Goal: Ask a question

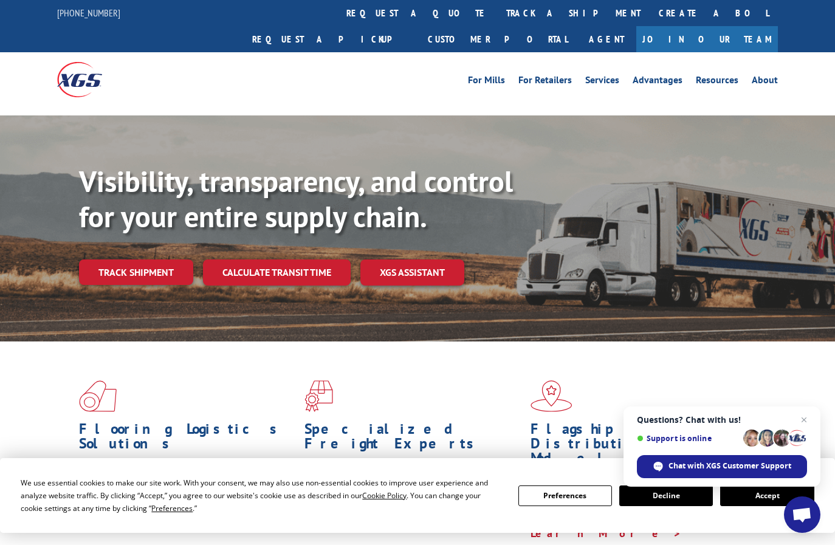
click at [755, 497] on button "Accept" at bounding box center [767, 496] width 94 height 21
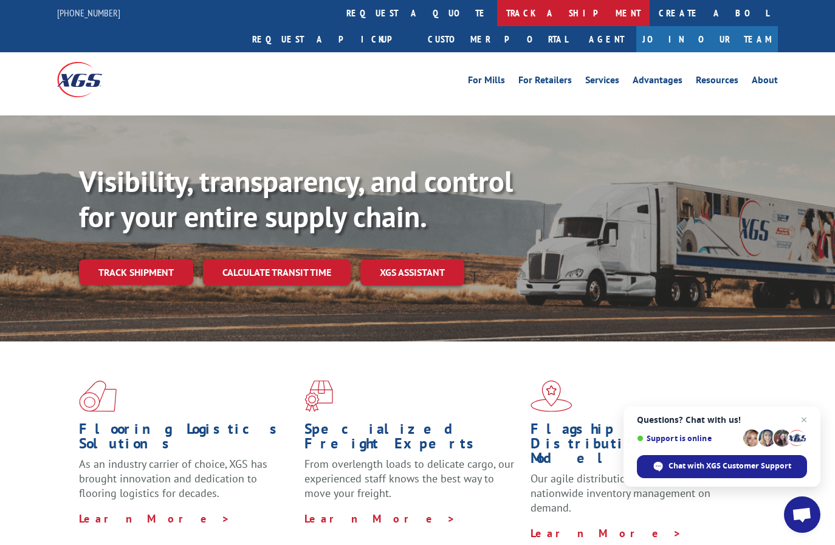
click at [497, 13] on link "track a shipment" at bounding box center [573, 13] width 153 height 26
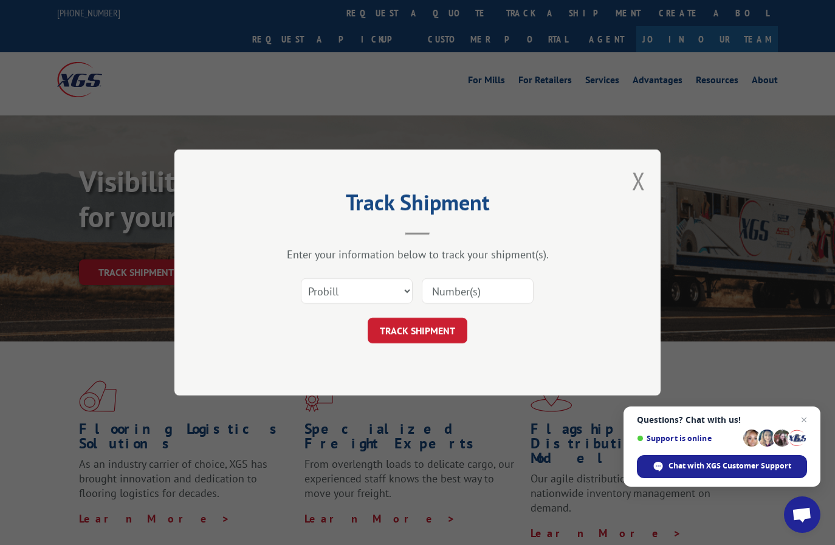
click at [455, 292] on input at bounding box center [478, 291] width 112 height 26
paste input "16229820"
type input "16229820"
click at [421, 333] on button "TRACK SHIPMENT" at bounding box center [418, 331] width 100 height 26
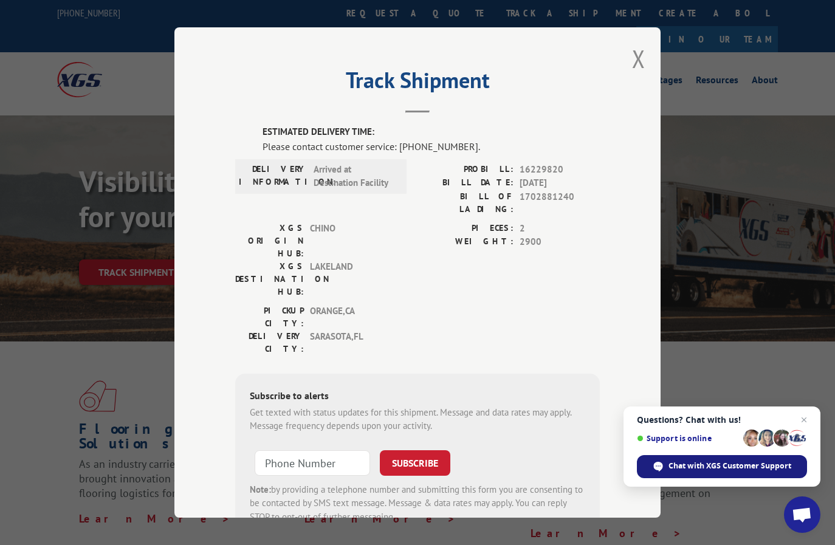
click at [737, 466] on span "Chat with XGS Customer Support" at bounding box center [730, 466] width 123 height 11
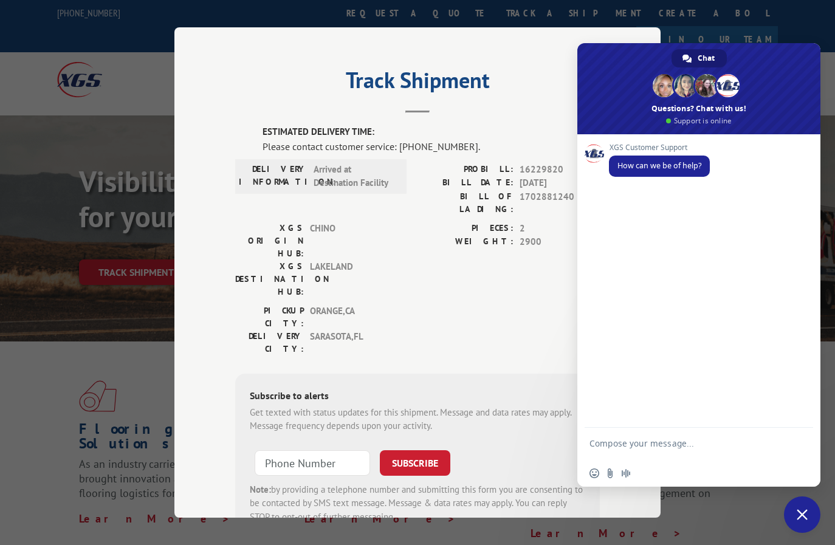
click at [618, 440] on textarea "Compose your message..." at bounding box center [686, 449] width 192 height 22
paste textarea "7053814110"
type textarea "Hi can yo please give me an update about pro 7053814110"
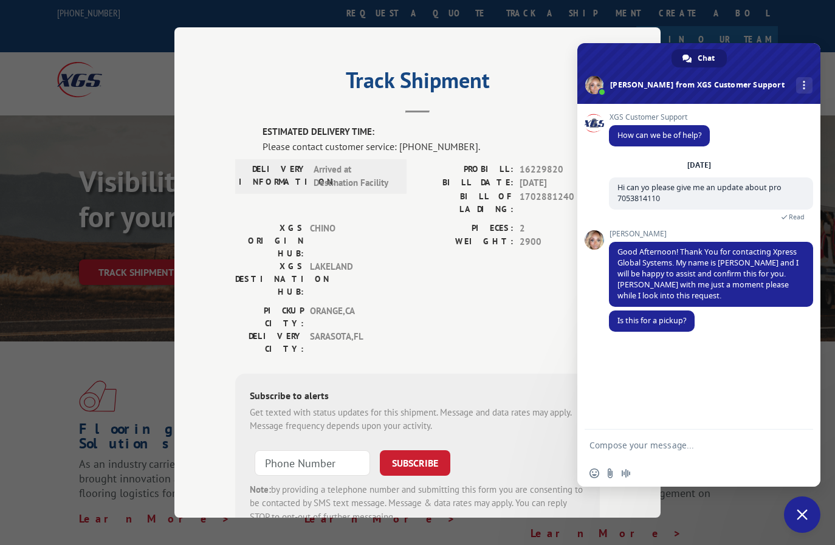
scroll to position [61, 0]
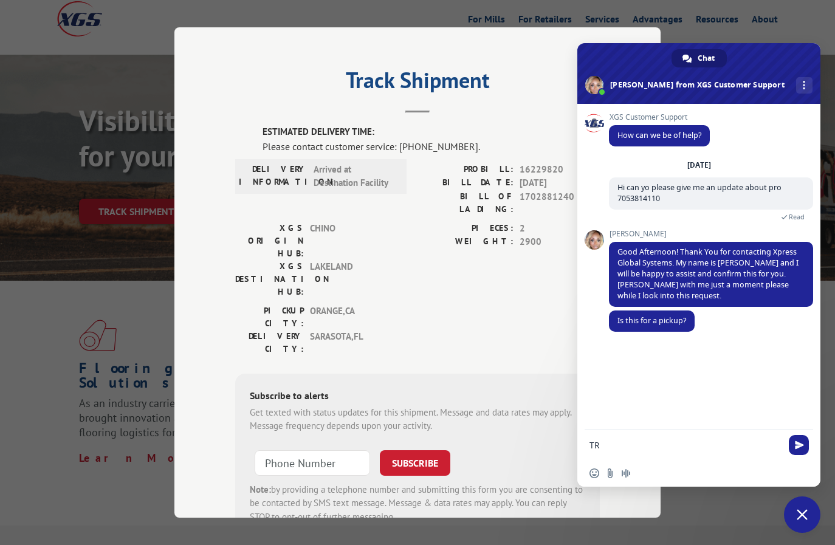
type textarea "T"
type textarea "d"
type textarea "Delivery"
click at [682, 367] on div "Delivery Just now" at bounding box center [711, 357] width 204 height 35
click at [622, 443] on textarea "Compose your message..." at bounding box center [686, 445] width 192 height 11
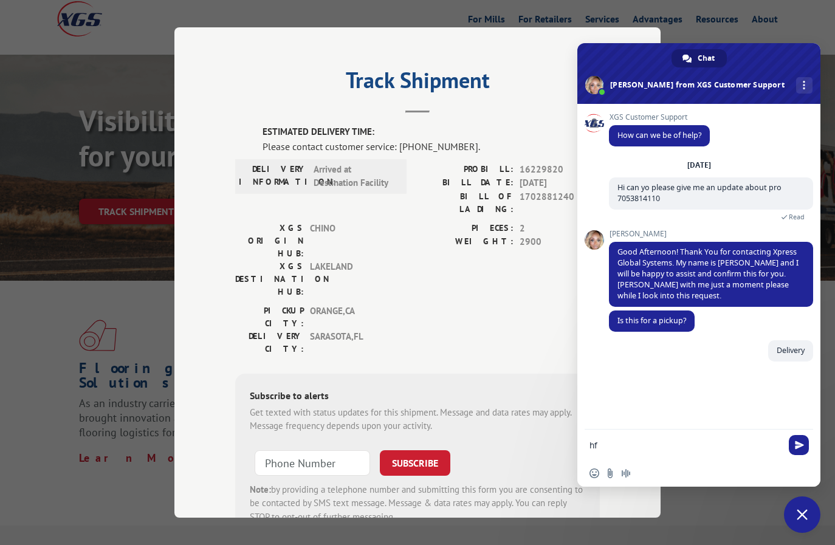
type textarea "h"
click at [655, 440] on textarea "Compose your message..." at bounding box center [686, 445] width 192 height 11
paste textarea "16229820"
type textarea "DSorrry pro is 16229820"
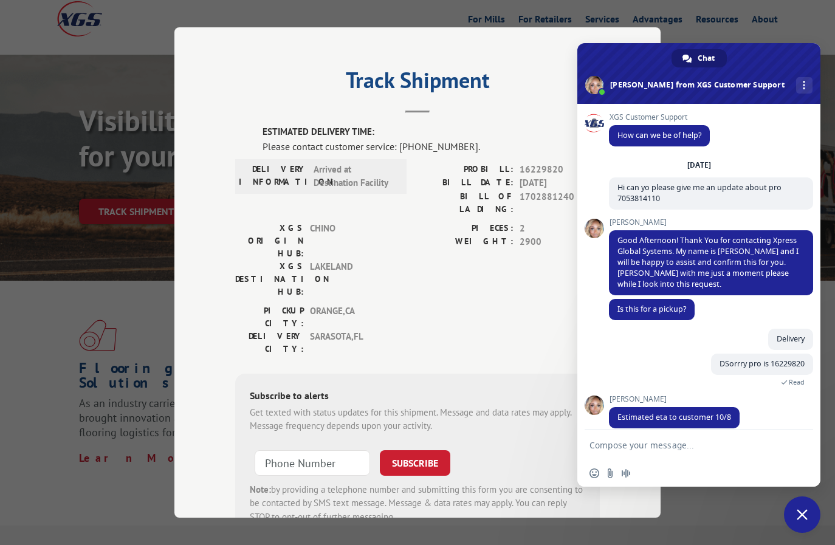
scroll to position [13, 0]
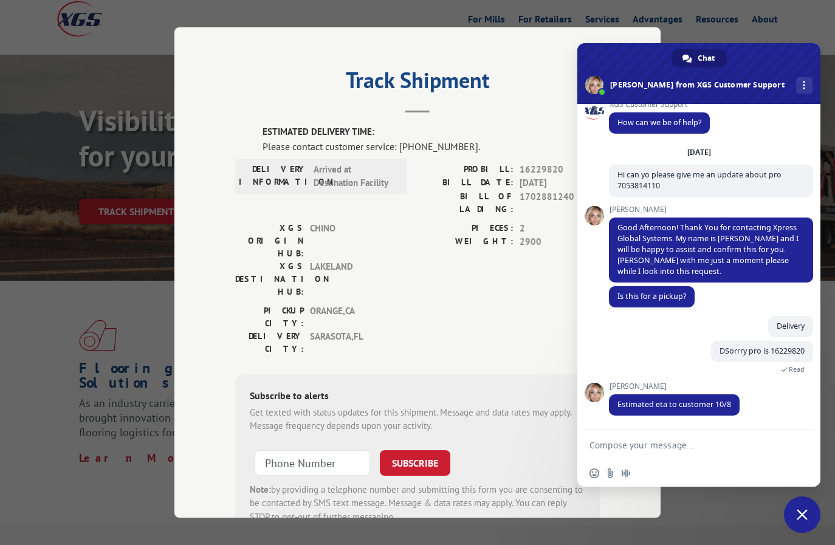
click at [645, 446] on textarea "Compose your message..." at bounding box center [686, 445] width 192 height 11
type textarea "Whee is it currently at?"
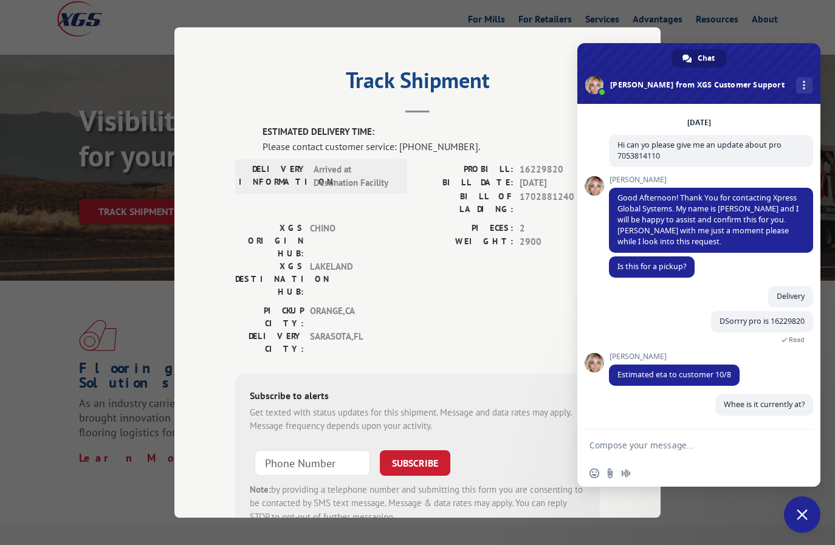
scroll to position [43, 0]
